Goal: Transaction & Acquisition: Book appointment/travel/reservation

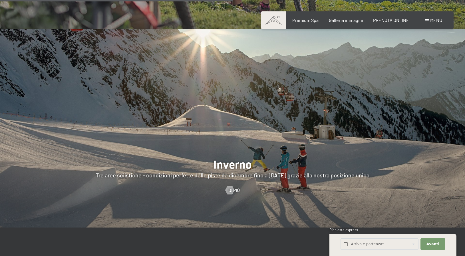
scroll to position [1341, 0]
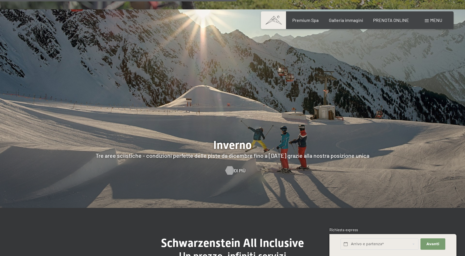
click at [228, 167] on div at bounding box center [229, 171] width 5 height 9
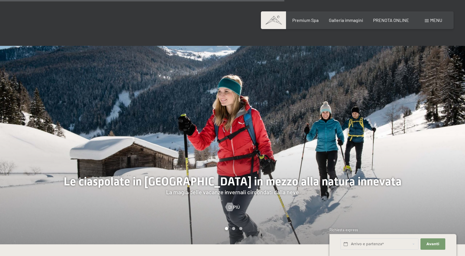
scroll to position [1097, 0]
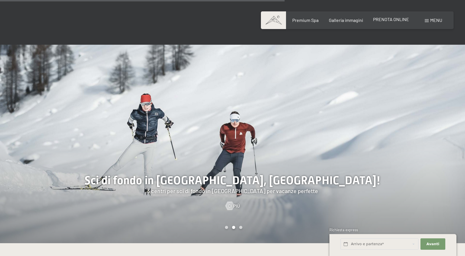
click at [384, 22] on span "PRENOTA ONLINE" at bounding box center [391, 19] width 36 height 5
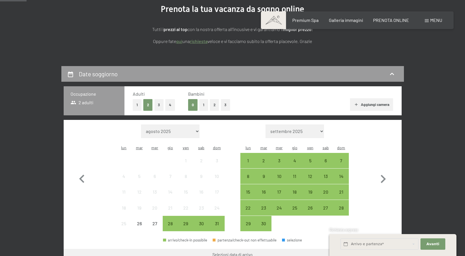
scroll to position [110, 0]
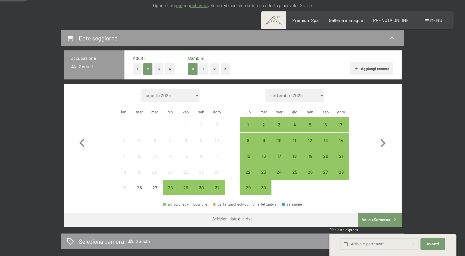
click at [202, 70] on button "1" at bounding box center [203, 69] width 9 height 12
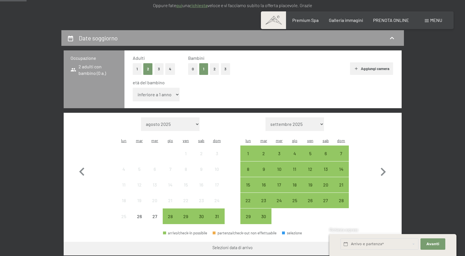
select select "7"
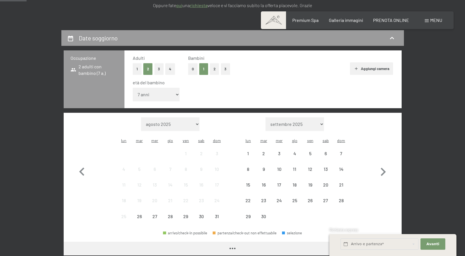
scroll to position [119, 0]
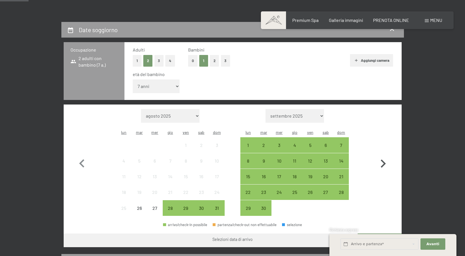
click at [385, 156] on icon "button" at bounding box center [383, 164] width 17 height 17
select select "[DATE]"
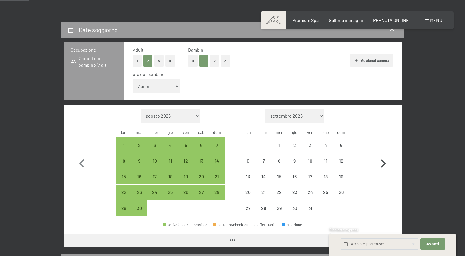
click at [385, 156] on icon "button" at bounding box center [383, 164] width 17 height 17
select select "[DATE]"
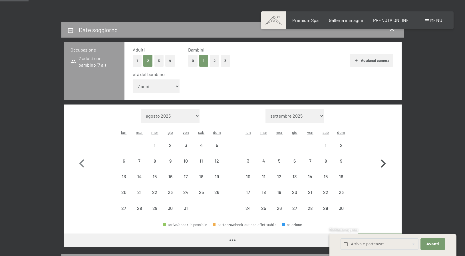
click at [385, 156] on icon "button" at bounding box center [383, 164] width 17 height 17
select select "[DATE]"
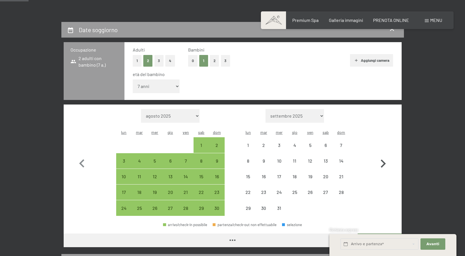
select select "[DATE]"
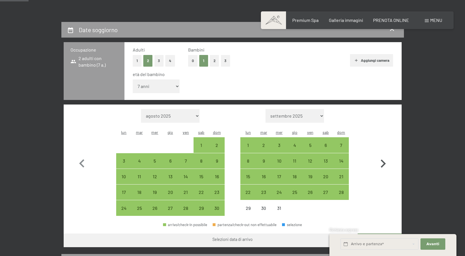
click at [384, 156] on icon "button" at bounding box center [383, 164] width 17 height 17
select select "[DATE]"
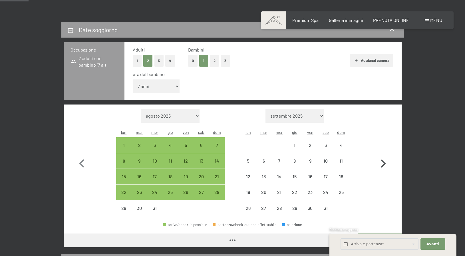
select select "[DATE]"
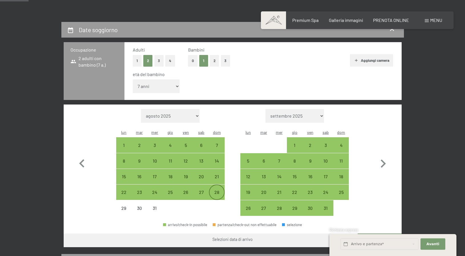
click at [216, 190] on div "28" at bounding box center [216, 197] width 14 height 14
select select "[DATE]"
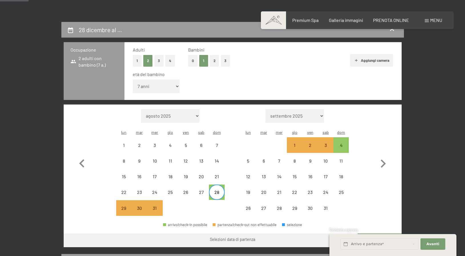
click at [216, 190] on div "28" at bounding box center [216, 197] width 14 height 14
select select "[DATE]"
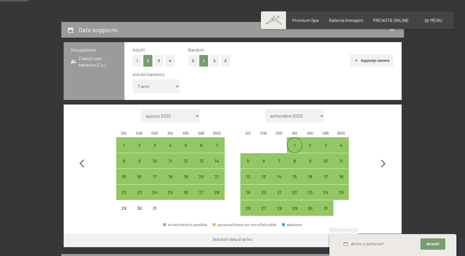
click at [291, 143] on div "1" at bounding box center [294, 150] width 14 height 14
select select "[DATE]"
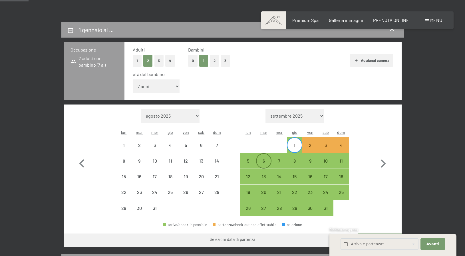
click at [267, 159] on div "6" at bounding box center [263, 166] width 14 height 14
select select "[DATE]"
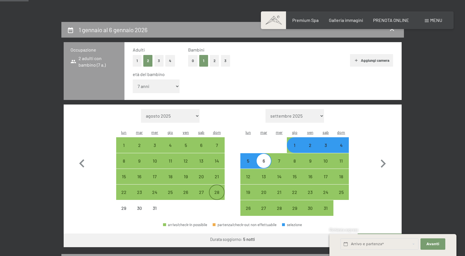
click at [218, 185] on div "28" at bounding box center [216, 192] width 14 height 14
select select "[DATE]"
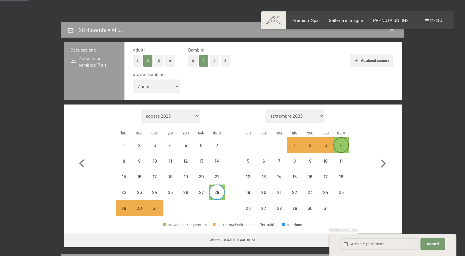
click at [336, 138] on div "4" at bounding box center [341, 145] width 14 height 14
select select "[DATE]"
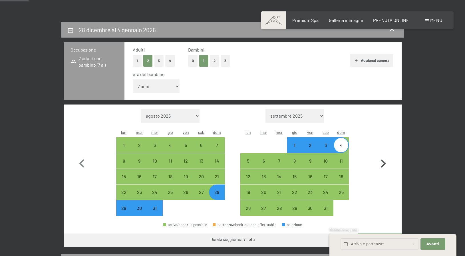
scroll to position [127, 0]
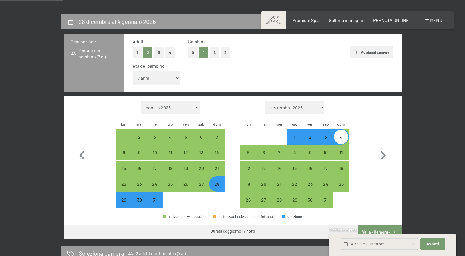
click at [382, 226] on button "Vai a «Camera»" at bounding box center [379, 233] width 44 height 14
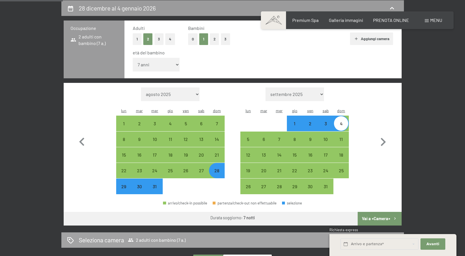
select select "[DATE]"
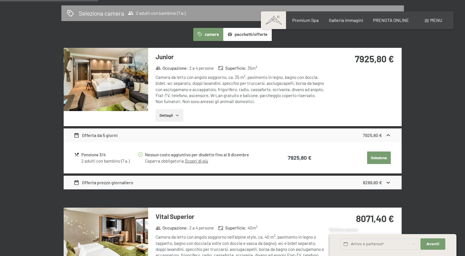
scroll to position [169, 0]
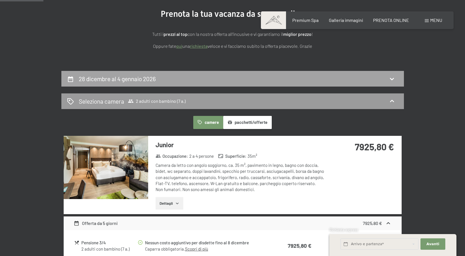
click at [393, 71] on div "28 dicembre al 4 gennaio 2026" at bounding box center [232, 79] width 342 height 16
select select "7"
select select "[DATE]"
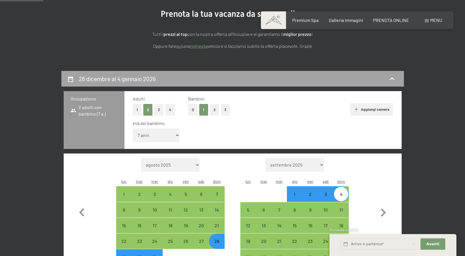
scroll to position [140, 0]
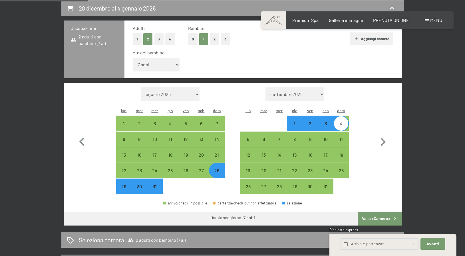
click at [292, 122] on div "1" at bounding box center [294, 129] width 14 height 14
select select "[DATE]"
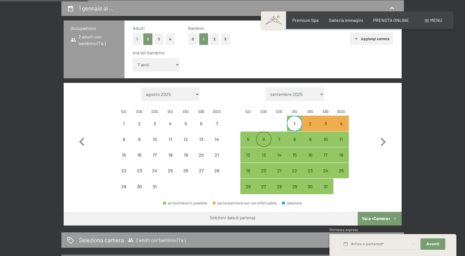
click at [258, 132] on div "6" at bounding box center [263, 139] width 14 height 14
select select "[DATE]"
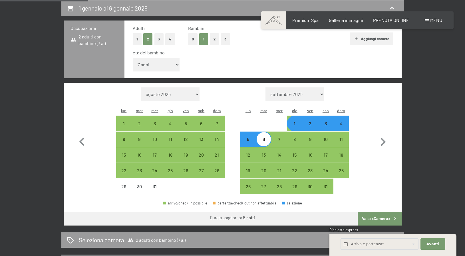
click at [253, 137] on div "5" at bounding box center [248, 144] width 14 height 14
select select "[DATE]"
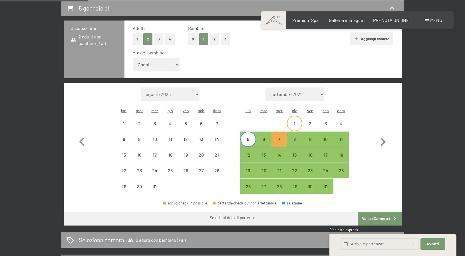
click at [300, 122] on div "1" at bounding box center [294, 129] width 14 height 14
select select "[DATE]"
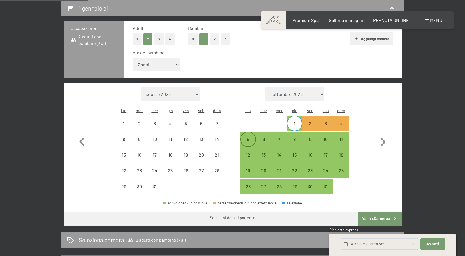
click at [250, 137] on div "5" at bounding box center [248, 144] width 14 height 14
select select "[DATE]"
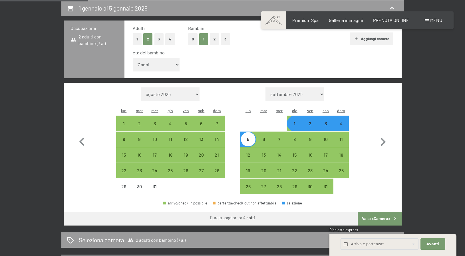
click at [380, 212] on button "Vai a «Camera»" at bounding box center [379, 219] width 44 height 14
select select "[DATE]"
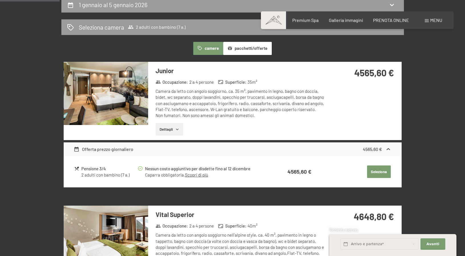
scroll to position [96, 0]
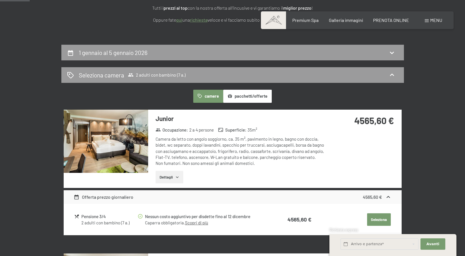
click at [179, 173] on button "Dettagli" at bounding box center [169, 177] width 28 height 13
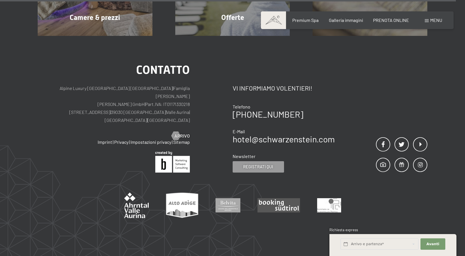
scroll to position [1574, 0]
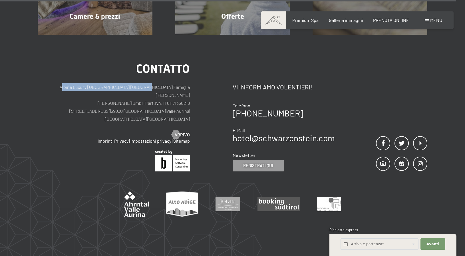
drag, startPoint x: 55, startPoint y: 71, endPoint x: 143, endPoint y: 70, distance: 87.6
click at [143, 83] on p "Alpine Luxury [GEOGRAPHIC_DATA] SCHWARZENSTEIN | Famiglia Zimmerhofer [PERSON_N…" at bounding box center [114, 103] width 152 height 40
copy p "Alpine Luxury [GEOGRAPHIC_DATA] [GEOGRAPHIC_DATA]"
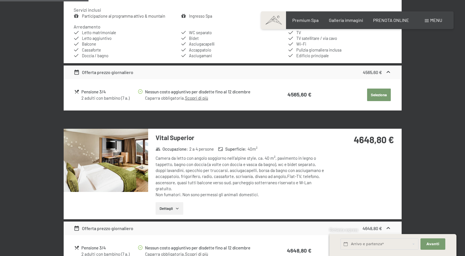
scroll to position [0, 0]
